Goal: Check status: Check status

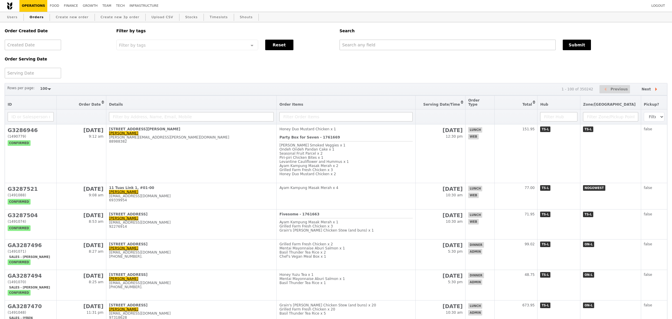
select select "100"
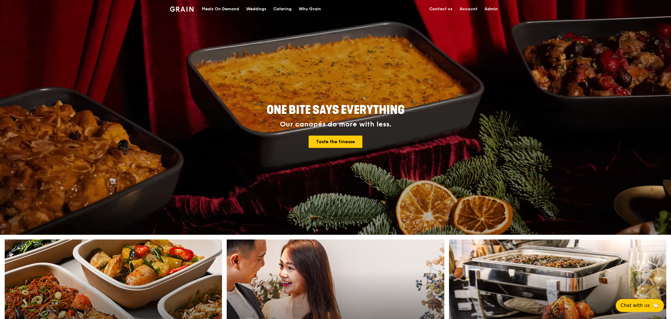
click at [218, 6] on div "Meals On Demand" at bounding box center [220, 9] width 37 height 18
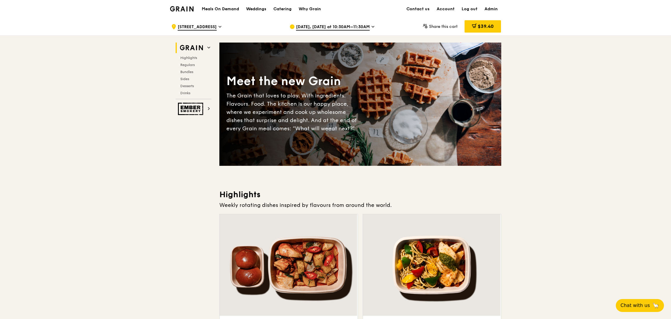
click at [312, 26] on span "Sep 17, Tomorrow at 10:30AM–11:30AM" at bounding box center [333, 27] width 74 height 6
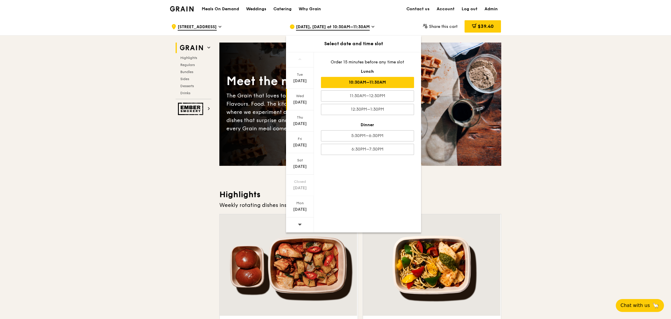
click at [305, 229] on div at bounding box center [300, 225] width 28 height 15
click at [299, 142] on div "Fri Sep 26" at bounding box center [300, 142] width 28 height 21
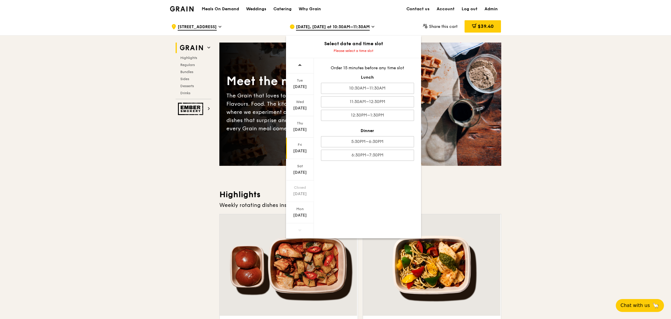
click at [393, 94] on div "Order 15 minutes before any time slot Lunch 10:30AM–11:30AM 11:30AM–12:30PM 12:…" at bounding box center [367, 113] width 107 height 110
click at [394, 91] on div "10:30AM–11:30AM" at bounding box center [367, 88] width 93 height 11
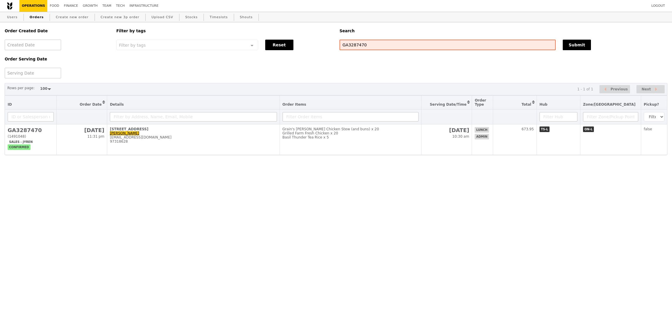
select select "100"
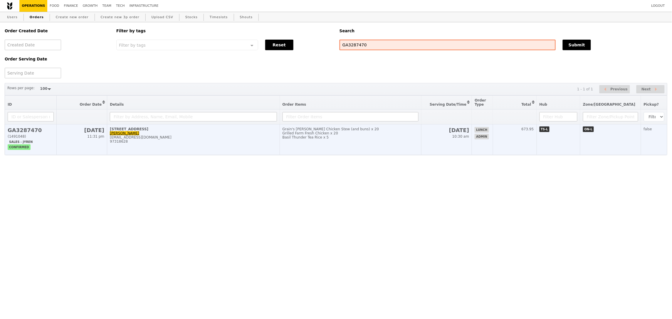
click at [392, 149] on td "Grain's [PERSON_NAME] Chicken Stew (and buns) x 20 Grilled Farm Fresh Chicken x…" at bounding box center [351, 140] width 142 height 31
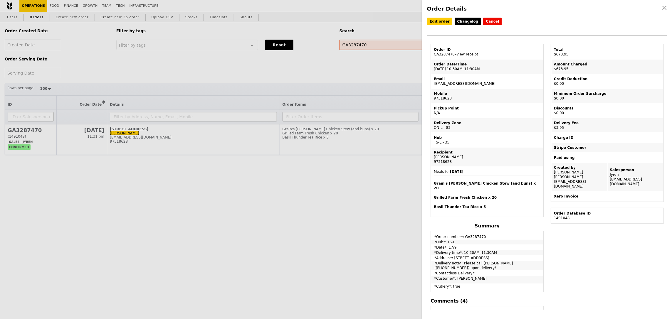
click at [581, 268] on div "Edit order Changelog Cancel Order ID GA3287470 – View receipt Order Date/Time 1…" at bounding box center [547, 164] width 240 height 292
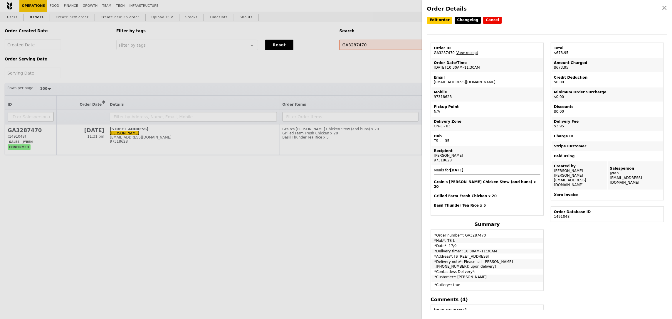
click at [469, 52] on link "View receipt" at bounding box center [468, 53] width 22 height 4
click at [597, 258] on div "Edit order Changelog Cancel Order ID GA3287470 – View receipt Order Date/Time 1…" at bounding box center [547, 164] width 240 height 292
click at [474, 54] on link "View receipt" at bounding box center [468, 53] width 22 height 4
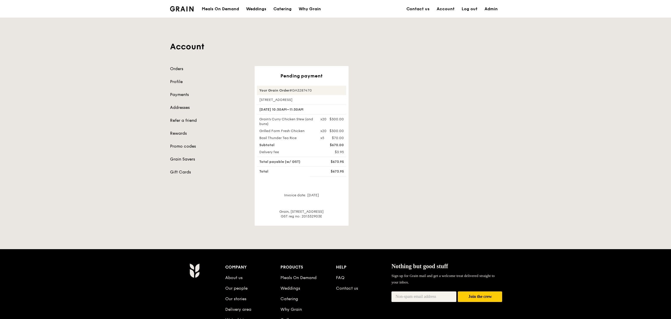
drag, startPoint x: 429, startPoint y: 135, endPoint x: 425, endPoint y: 136, distance: 4.2
click at [428, 136] on div "Pending payment Your Grain Order #GA3287470 1 Pasir Panjang Road, #9-00 17 Sep,…" at bounding box center [378, 146] width 254 height 160
click at [423, 136] on div "Pending payment Your Grain Order #GA3287470 1 Pasir Panjang Road, #9-00 17 Sep,…" at bounding box center [378, 146] width 254 height 160
click at [461, 179] on div "Pending payment Your Grain Order #GA3287470 [STREET_ADDRESS] [DATE] 10:30AM–11:…" at bounding box center [378, 146] width 254 height 160
